Goal: Task Accomplishment & Management: Use online tool/utility

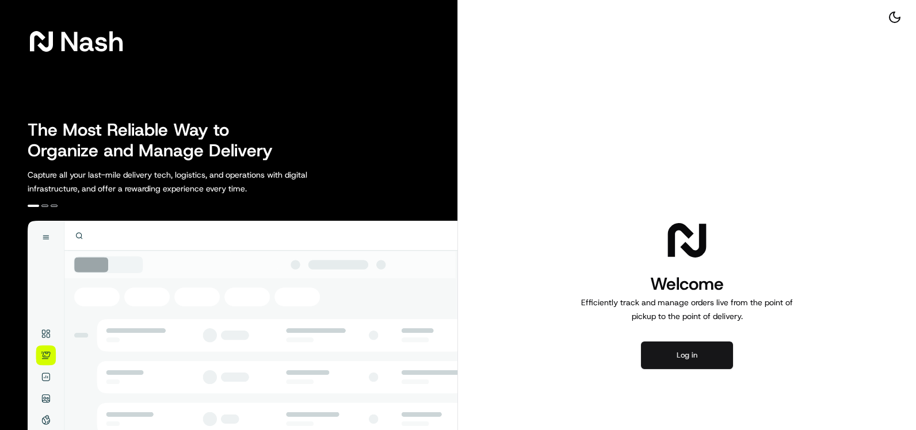
click at [684, 357] on button "Log in" at bounding box center [687, 356] width 92 height 28
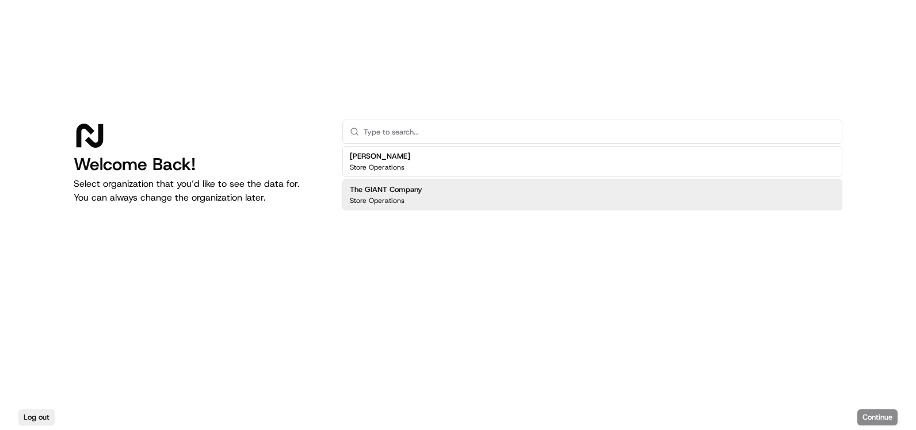
click at [491, 196] on div "The GIANT Company Store Operations" at bounding box center [592, 195] width 500 height 31
click at [890, 417] on button "Continue" at bounding box center [877, 418] width 40 height 16
